Goal: Find specific fact: Find specific fact

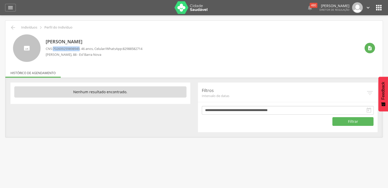
drag, startPoint x: 55, startPoint y: 49, endPoint x: 82, endPoint y: 49, distance: 27.3
click at [80, 49] on span "702609259898949" at bounding box center [66, 48] width 27 height 5
copy span "702609259898949"
click at [55, 49] on span "700002474887207" at bounding box center [66, 48] width 27 height 5
drag, startPoint x: 55, startPoint y: 49, endPoint x: 65, endPoint y: 49, distance: 10.7
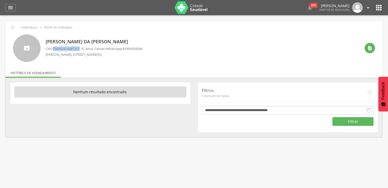
click at [65, 49] on span "700002474887207" at bounding box center [66, 48] width 27 height 5
copy span "700002474887207"
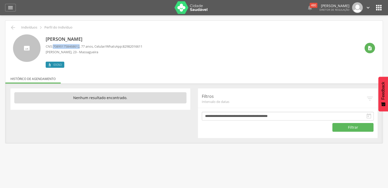
drag, startPoint x: 54, startPoint y: 45, endPoint x: 82, endPoint y: 46, distance: 27.3
click at [80, 46] on span "708901758468612" at bounding box center [66, 46] width 27 height 5
drag, startPoint x: 54, startPoint y: 46, endPoint x: 82, endPoint y: 45, distance: 28.3
click at [80, 45] on span "708901758468612" at bounding box center [66, 46] width 27 height 5
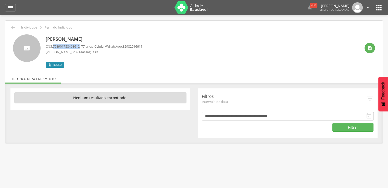
copy span "708901758468612"
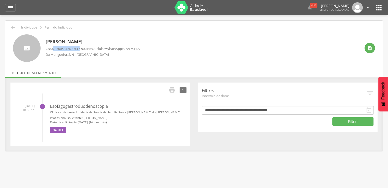
drag, startPoint x: 54, startPoint y: 49, endPoint x: 81, endPoint y: 50, distance: 27.3
click at [80, 50] on span "707005847602539" at bounding box center [66, 48] width 27 height 5
copy span "707005847602539"
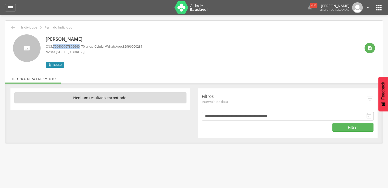
drag, startPoint x: 54, startPoint y: 45, endPoint x: 82, endPoint y: 46, distance: 27.6
click at [80, 46] on span "700409967395649" at bounding box center [66, 46] width 27 height 5
drag, startPoint x: 54, startPoint y: 46, endPoint x: 82, endPoint y: 47, distance: 28.1
click at [82, 47] on p "CNS: 700409967395649 , 70 anos, Celular/WhatsApp: 82996060281" at bounding box center [94, 46] width 97 height 5
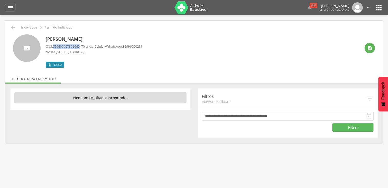
copy span "700409967395649"
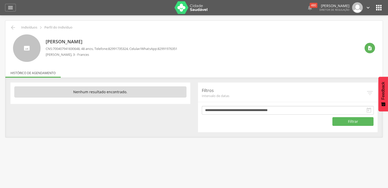
click at [53, 48] on p "CNS: [PHONE_NUMBER] , 48 anos, Telefone: [PHONE_NUMBER] , Celular/WhatsApp: [PH…" at bounding box center [112, 48] width 132 height 5
click at [54, 48] on span "700407941830648" at bounding box center [66, 48] width 27 height 5
drag, startPoint x: 54, startPoint y: 48, endPoint x: 59, endPoint y: 49, distance: 5.2
click at [59, 49] on span "700407941830648" at bounding box center [66, 48] width 27 height 5
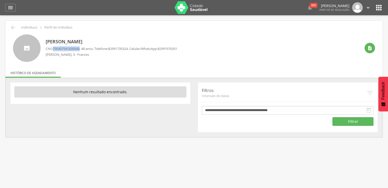
drag, startPoint x: 54, startPoint y: 48, endPoint x: 82, endPoint y: 48, distance: 27.8
click at [80, 48] on span "700407941830648" at bounding box center [66, 48] width 27 height 5
drag, startPoint x: 54, startPoint y: 48, endPoint x: 82, endPoint y: 50, distance: 28.1
click at [80, 50] on span "700407941830648" at bounding box center [66, 48] width 27 height 5
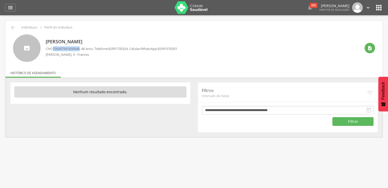
copy span "700407941830648"
drag, startPoint x: 54, startPoint y: 49, endPoint x: 82, endPoint y: 49, distance: 27.5
click at [80, 49] on span "700504587413550" at bounding box center [66, 48] width 27 height 5
copy span "700504587413550"
drag, startPoint x: 54, startPoint y: 48, endPoint x: 82, endPoint y: 49, distance: 27.6
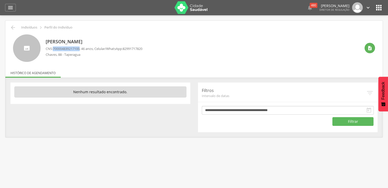
click at [80, 49] on span "700004839217100" at bounding box center [66, 48] width 27 height 5
copy span "700004839217100"
drag, startPoint x: 54, startPoint y: 49, endPoint x: 82, endPoint y: 49, distance: 27.8
click at [80, 49] on span "700802469747381" at bounding box center [66, 48] width 27 height 5
copy span "700802469747381"
